Goal: Task Accomplishment & Management: Use online tool/utility

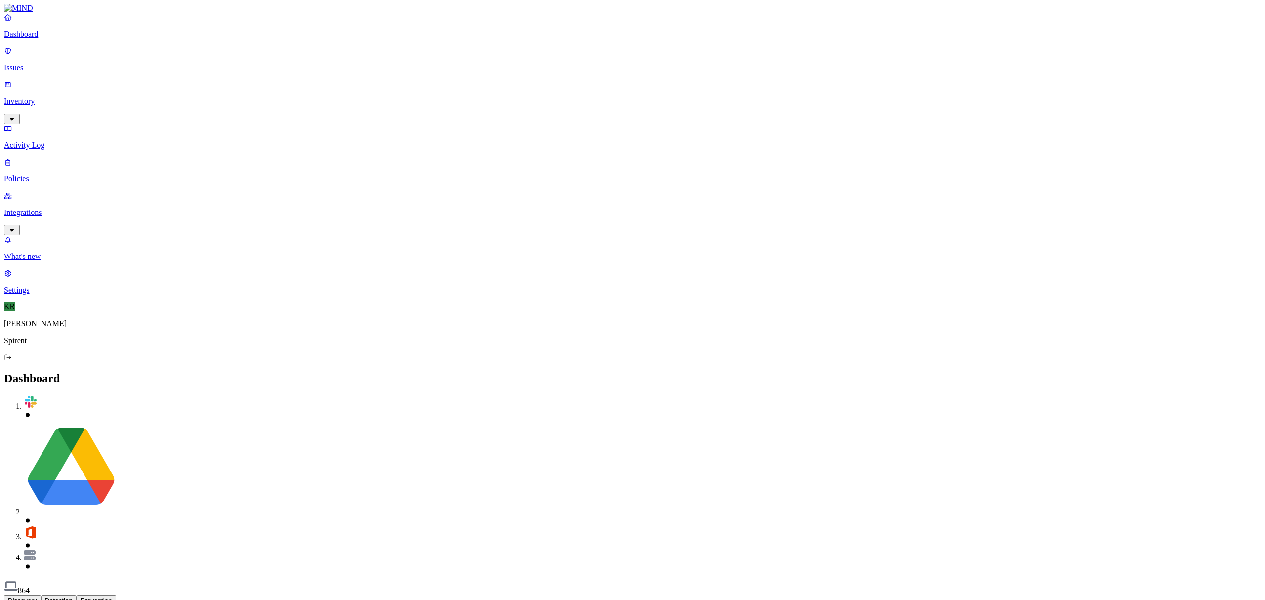
click at [24, 67] on link "Issues" at bounding box center [632, 59] width 1257 height 26
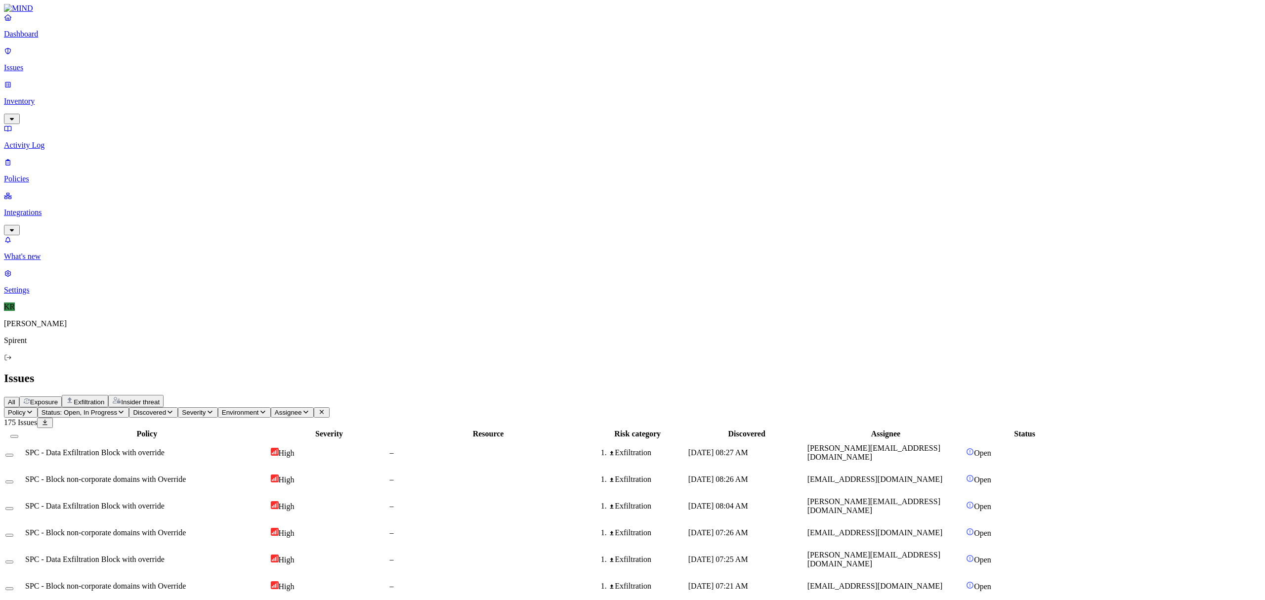
click at [44, 39] on p "Dashboard" at bounding box center [632, 34] width 1257 height 9
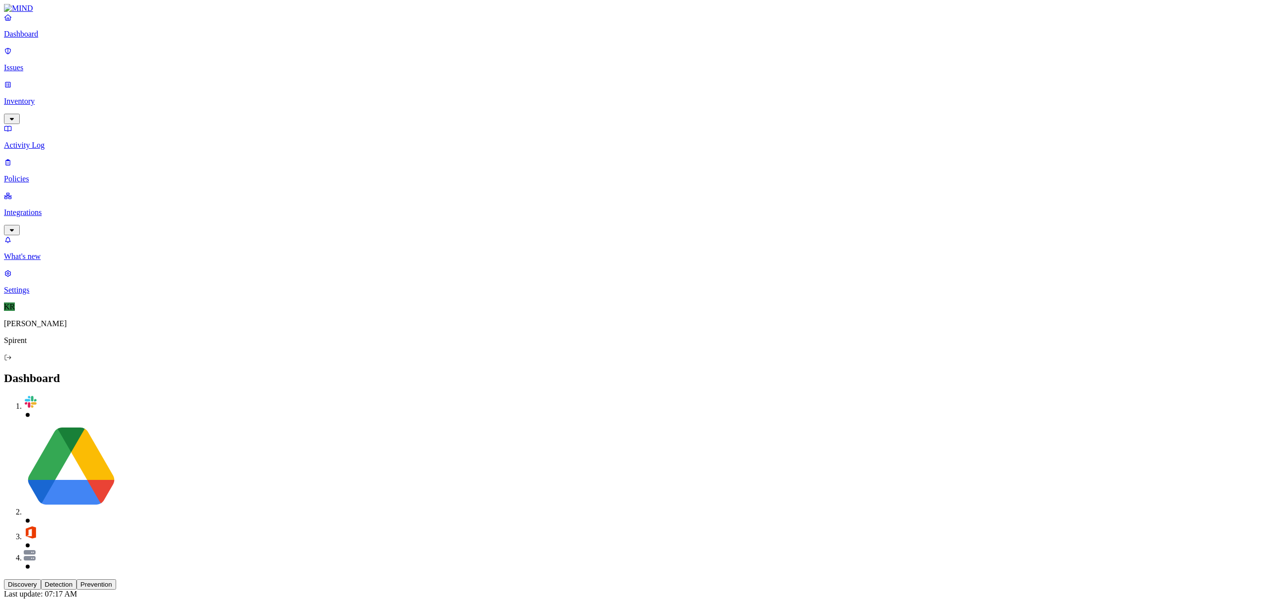
click at [116, 579] on button "Prevention" at bounding box center [97, 584] width 40 height 10
click at [77, 595] on button "Detection" at bounding box center [59, 600] width 36 height 10
click at [39, 63] on p "Issues" at bounding box center [632, 67] width 1257 height 9
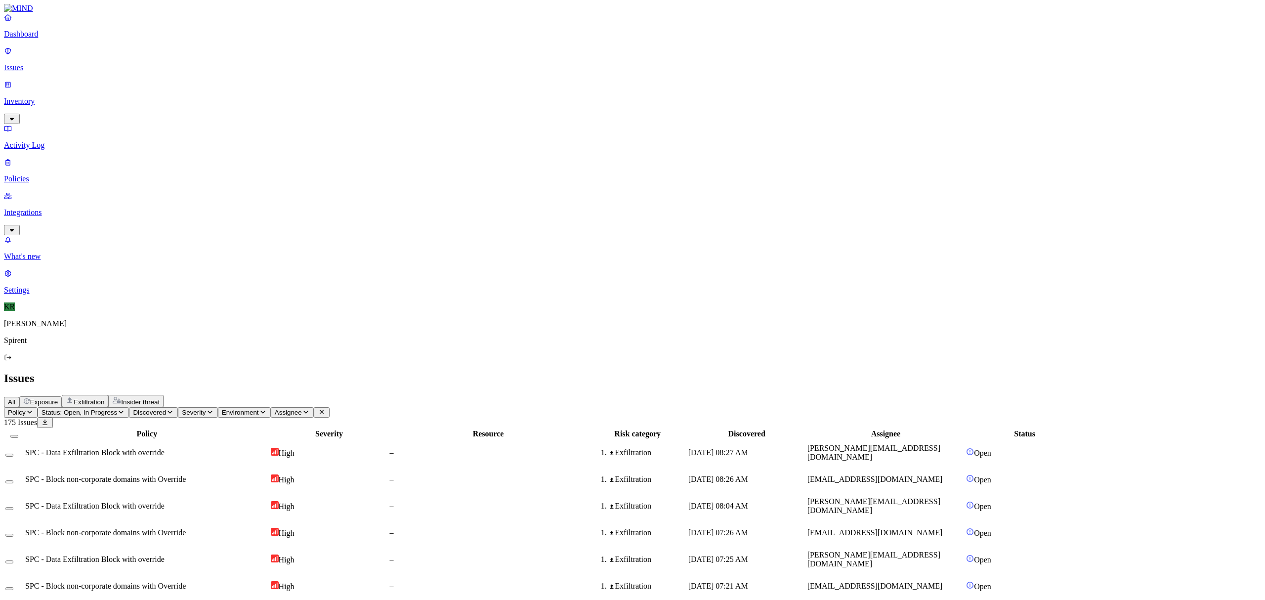
click at [302, 409] on span "Assignee" at bounding box center [288, 412] width 27 height 7
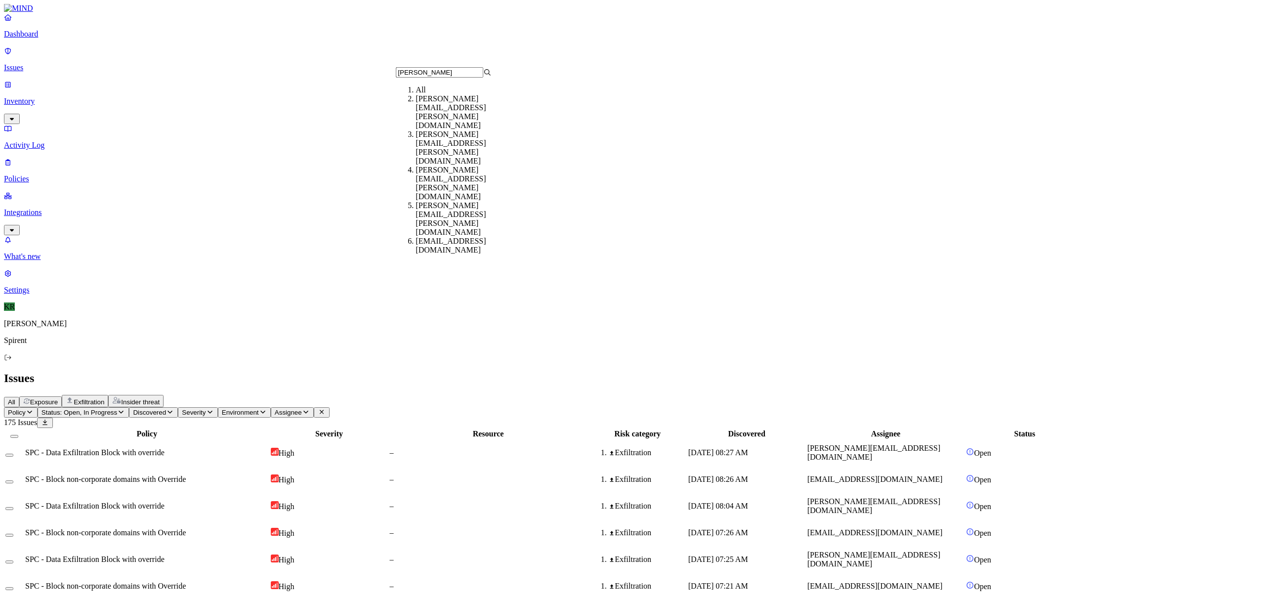
type input "[PERSON_NAME]"
click at [421, 115] on div "[PERSON_NAME][EMAIL_ADDRESS][PERSON_NAME][DOMAIN_NAME]" at bounding box center [463, 112] width 95 height 36
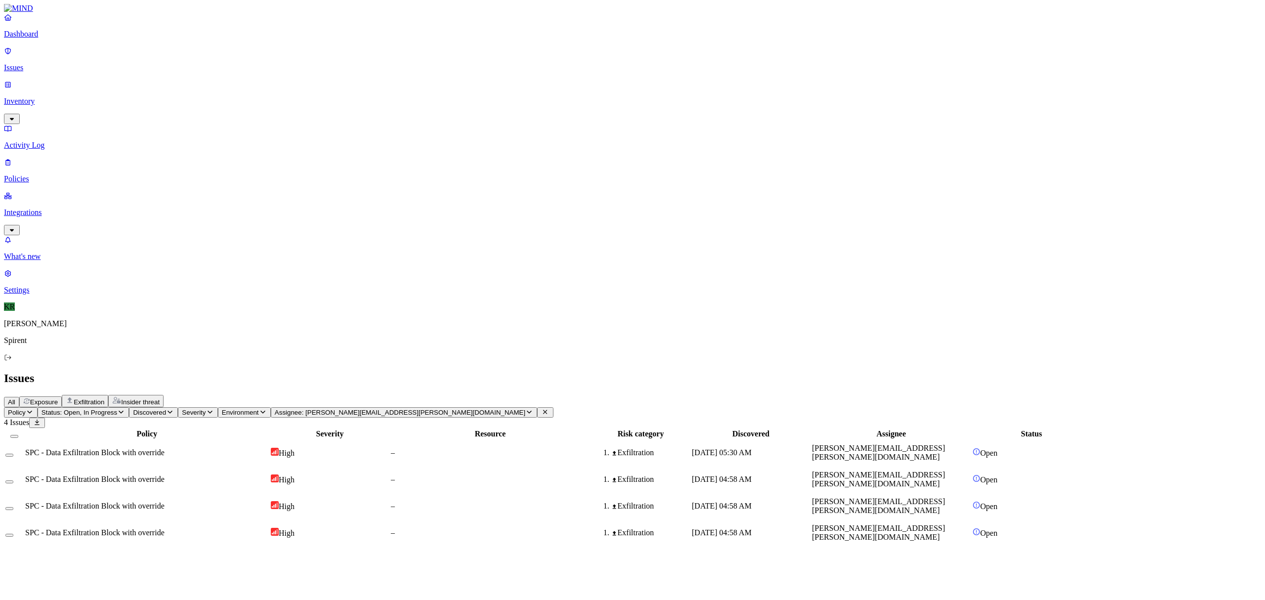
click at [269, 528] on div "SPC - Data Exfiltration Block with override" at bounding box center [147, 532] width 244 height 9
click at [36, 585] on icon at bounding box center [32, 588] width 8 height 6
click at [34, 598] on icon at bounding box center [31, 599] width 4 height 2
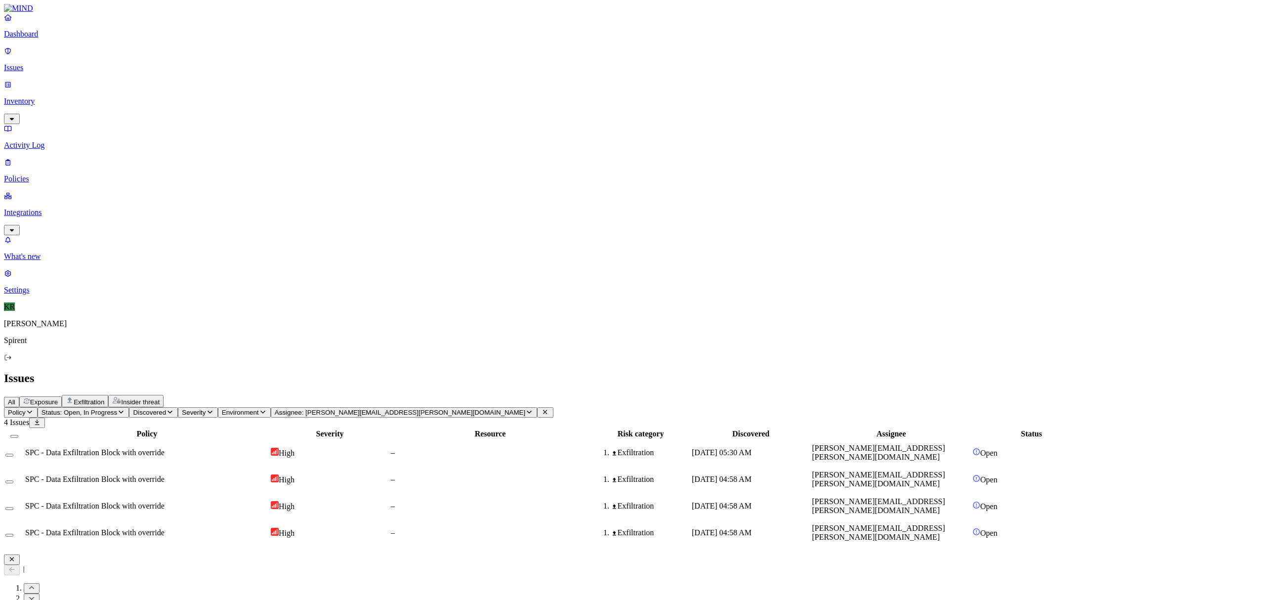
click at [34, 598] on icon at bounding box center [31, 599] width 4 height 2
click at [16, 556] on icon "button" at bounding box center [12, 559] width 8 height 6
